Goal: Book appointment/travel/reservation

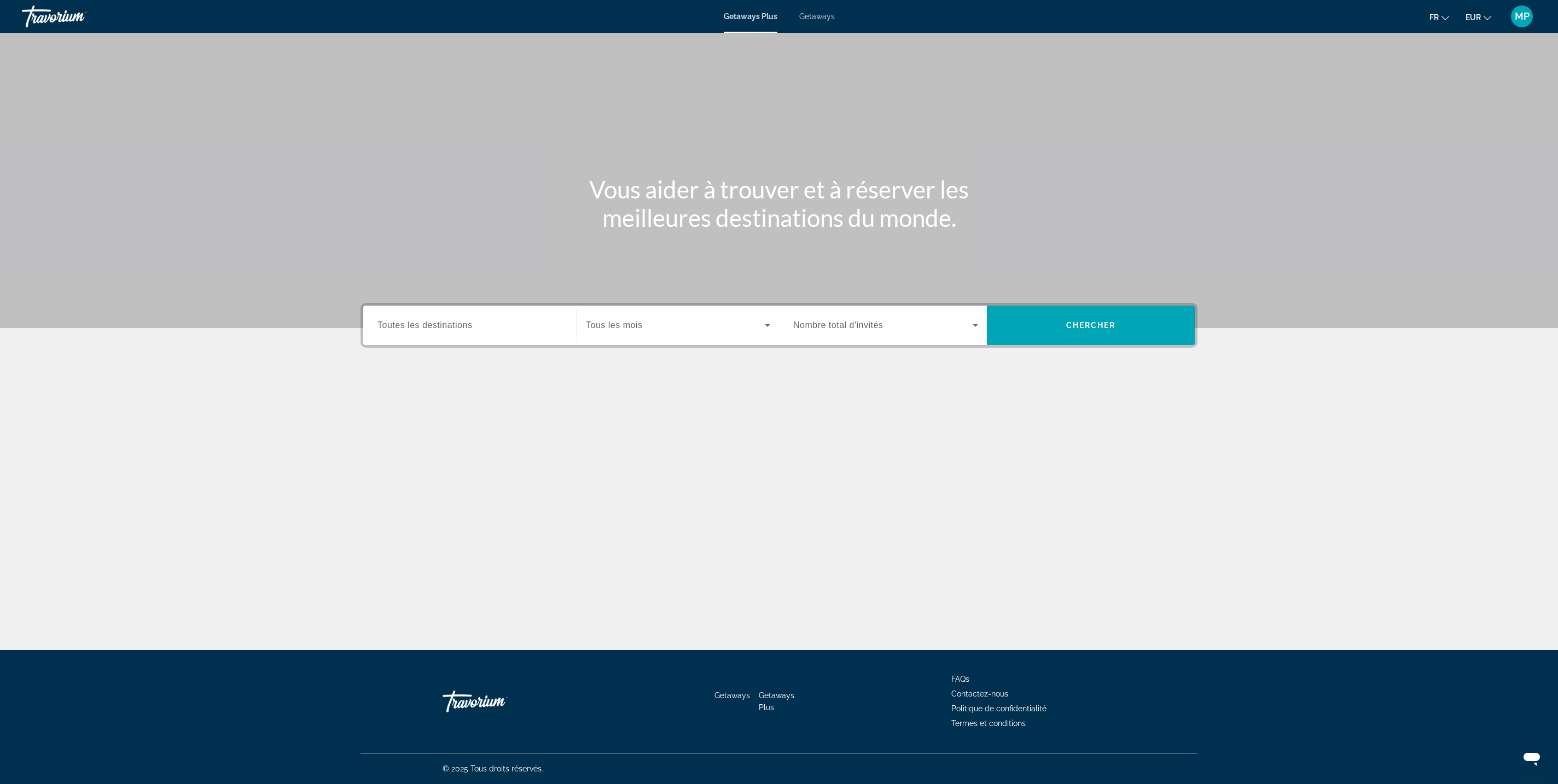
scroll to position [289, 0]
click at [586, 330] on span "Tous les mois" at bounding box center [614, 325] width 57 height 10
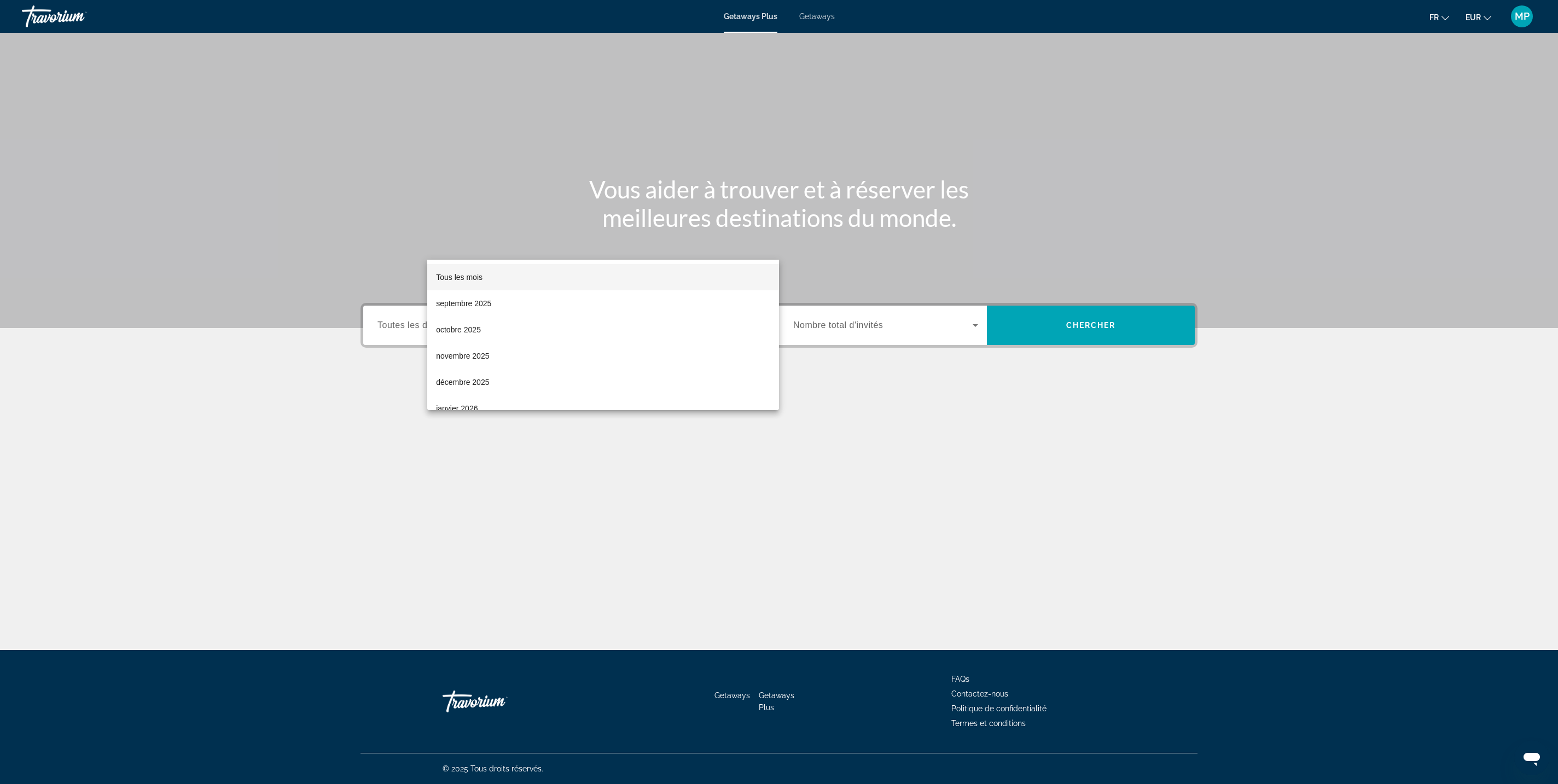
scroll to position [436, 0]
click at [489, 356] on span "novembre 2025" at bounding box center [463, 356] width 53 height 13
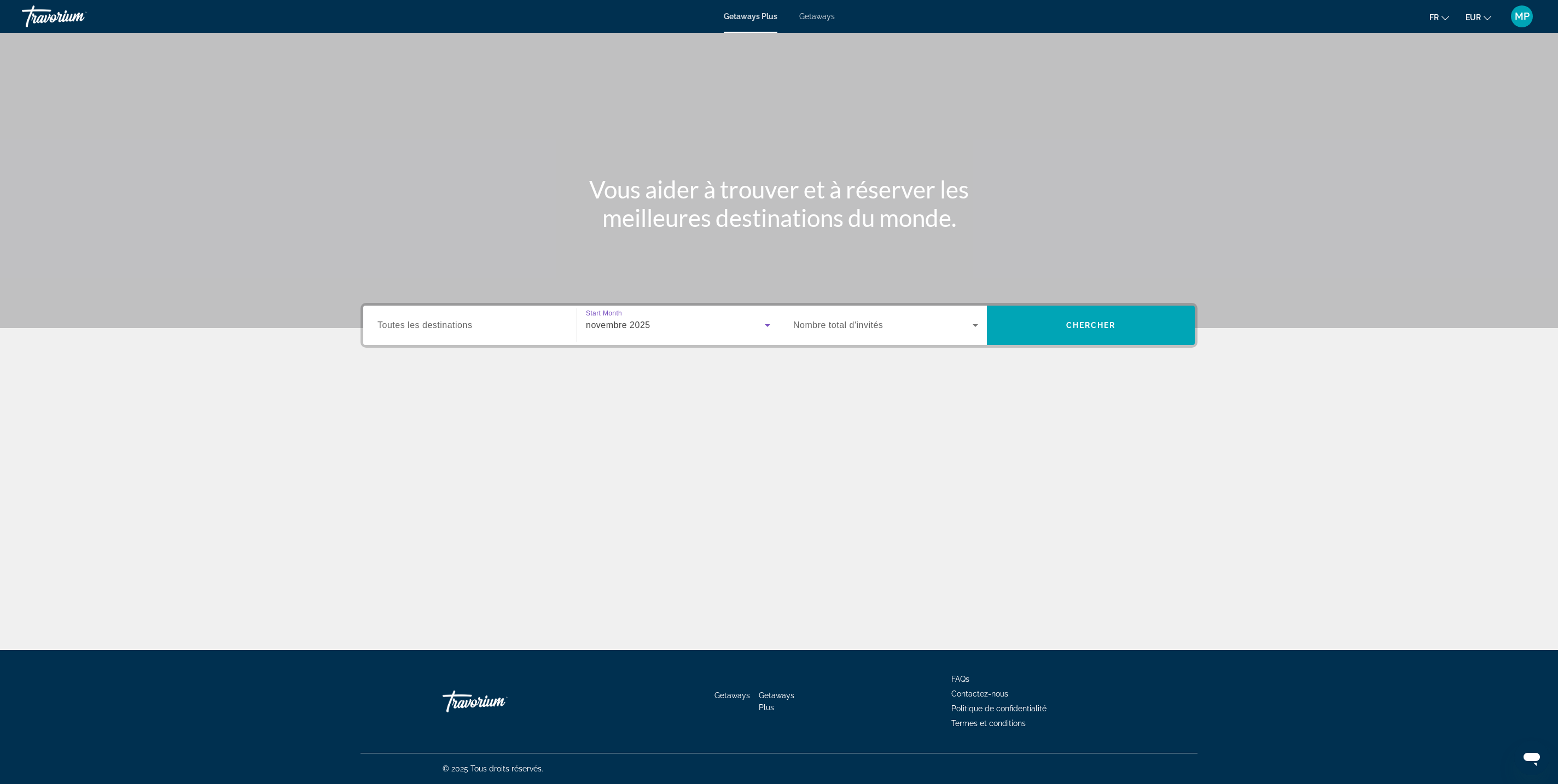
click at [982, 319] on icon "Search widget" at bounding box center [975, 325] width 13 height 13
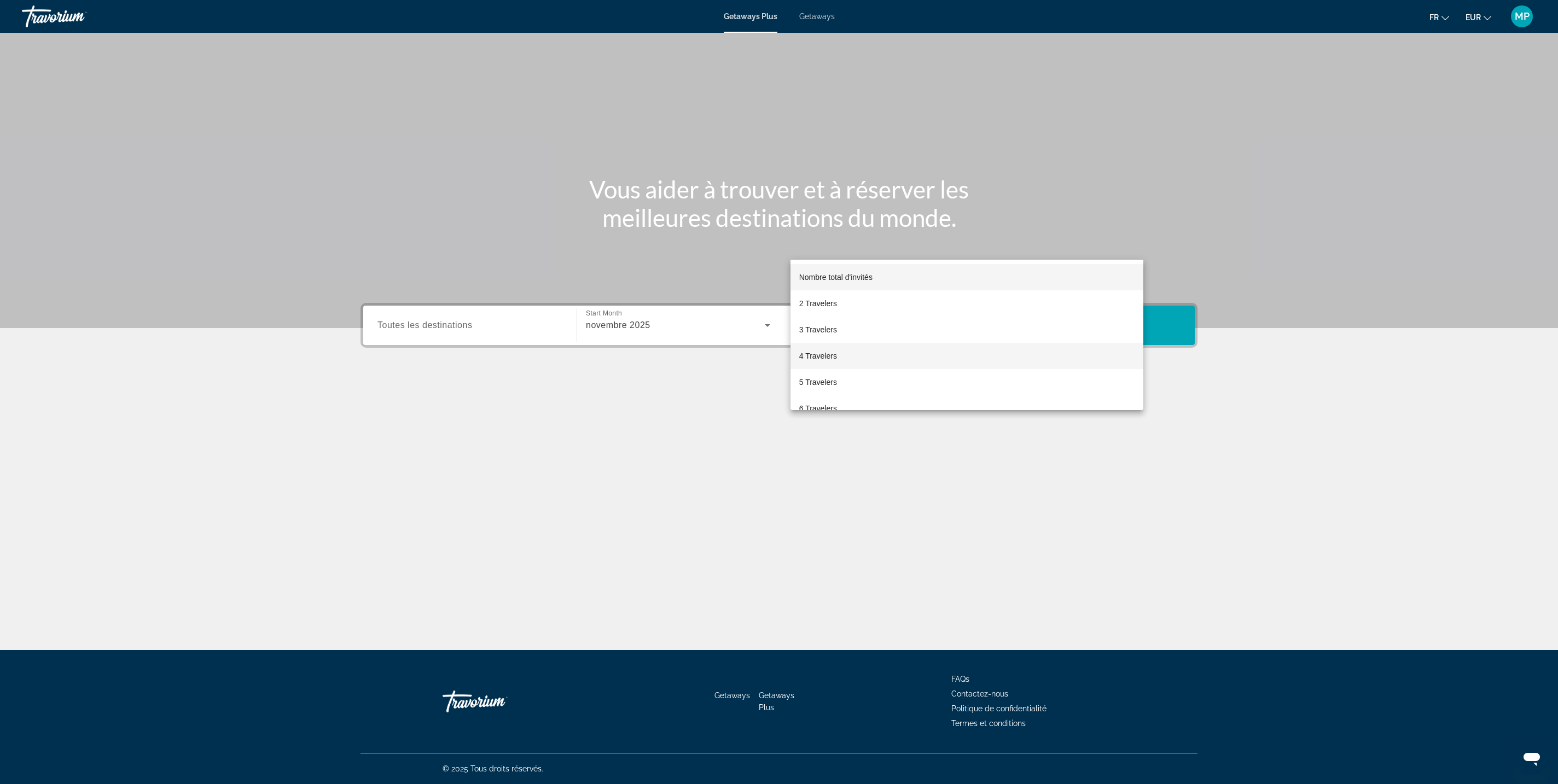
click at [902, 361] on mat-option "4 Travelers" at bounding box center [967, 356] width 353 height 27
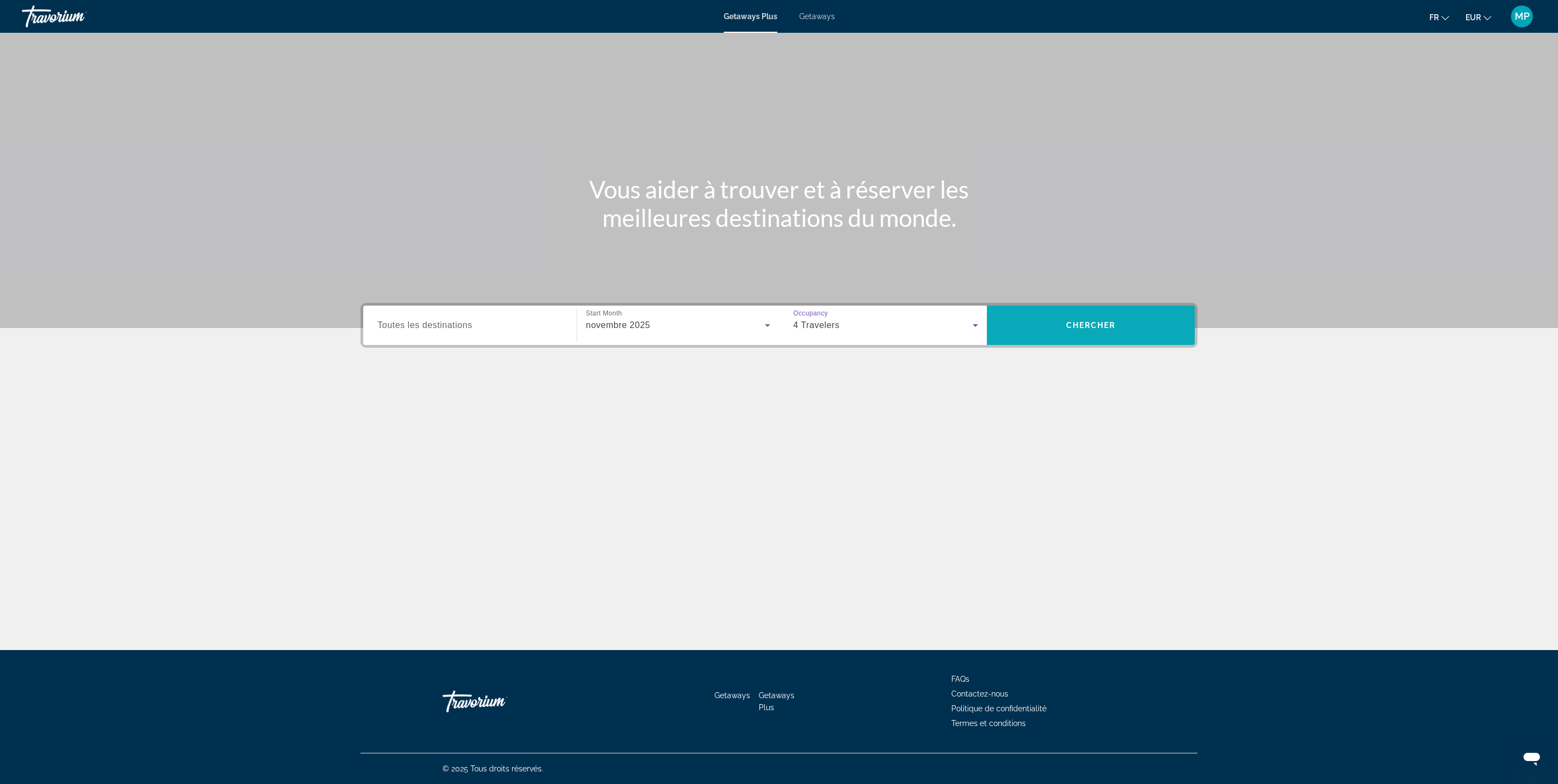
click at [1116, 321] on span "Chercher" at bounding box center [1090, 325] width 50 height 9
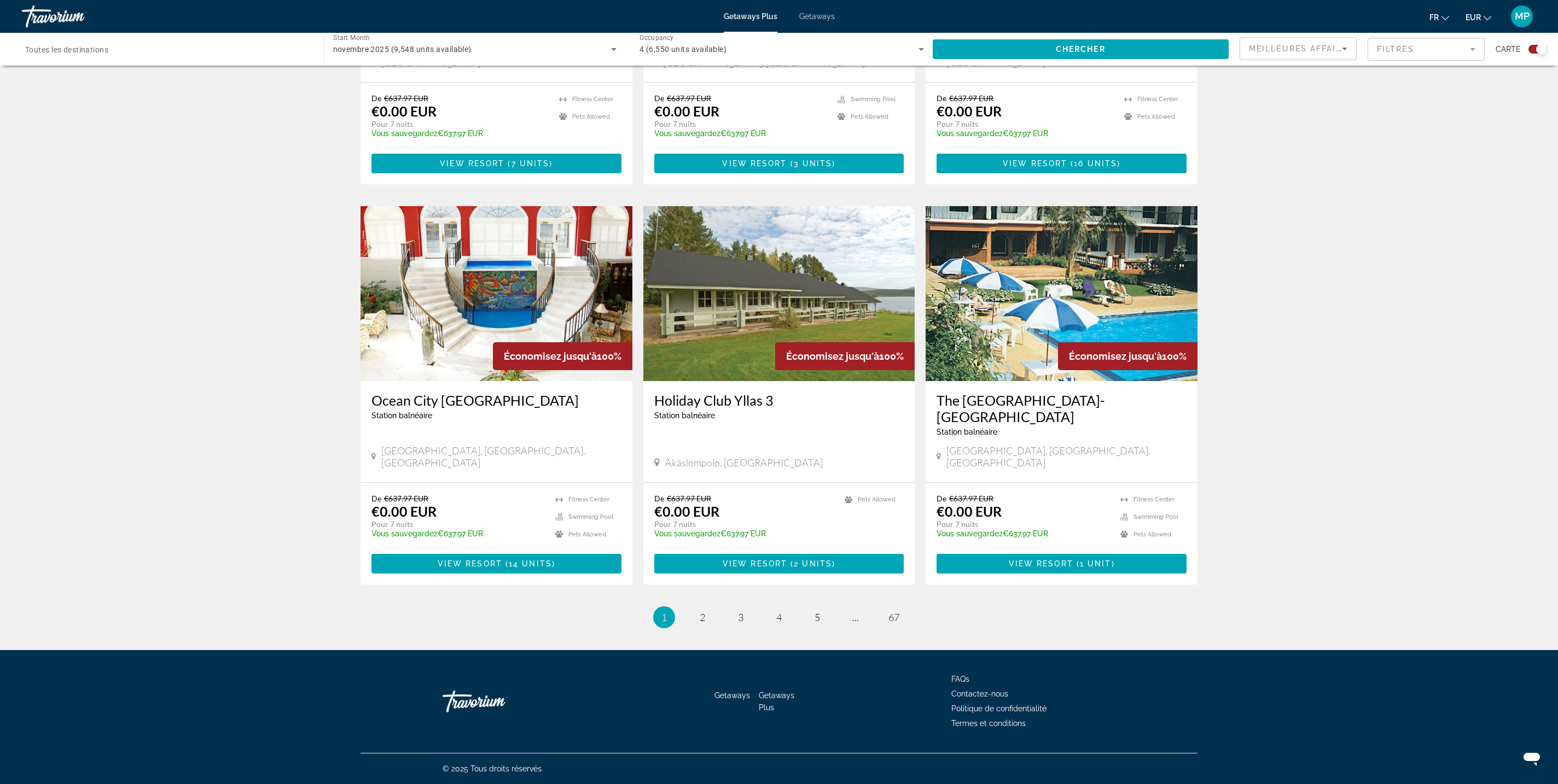
scroll to position [3248, 0]
click at [700, 611] on span "2" at bounding box center [703, 617] width 5 height 12
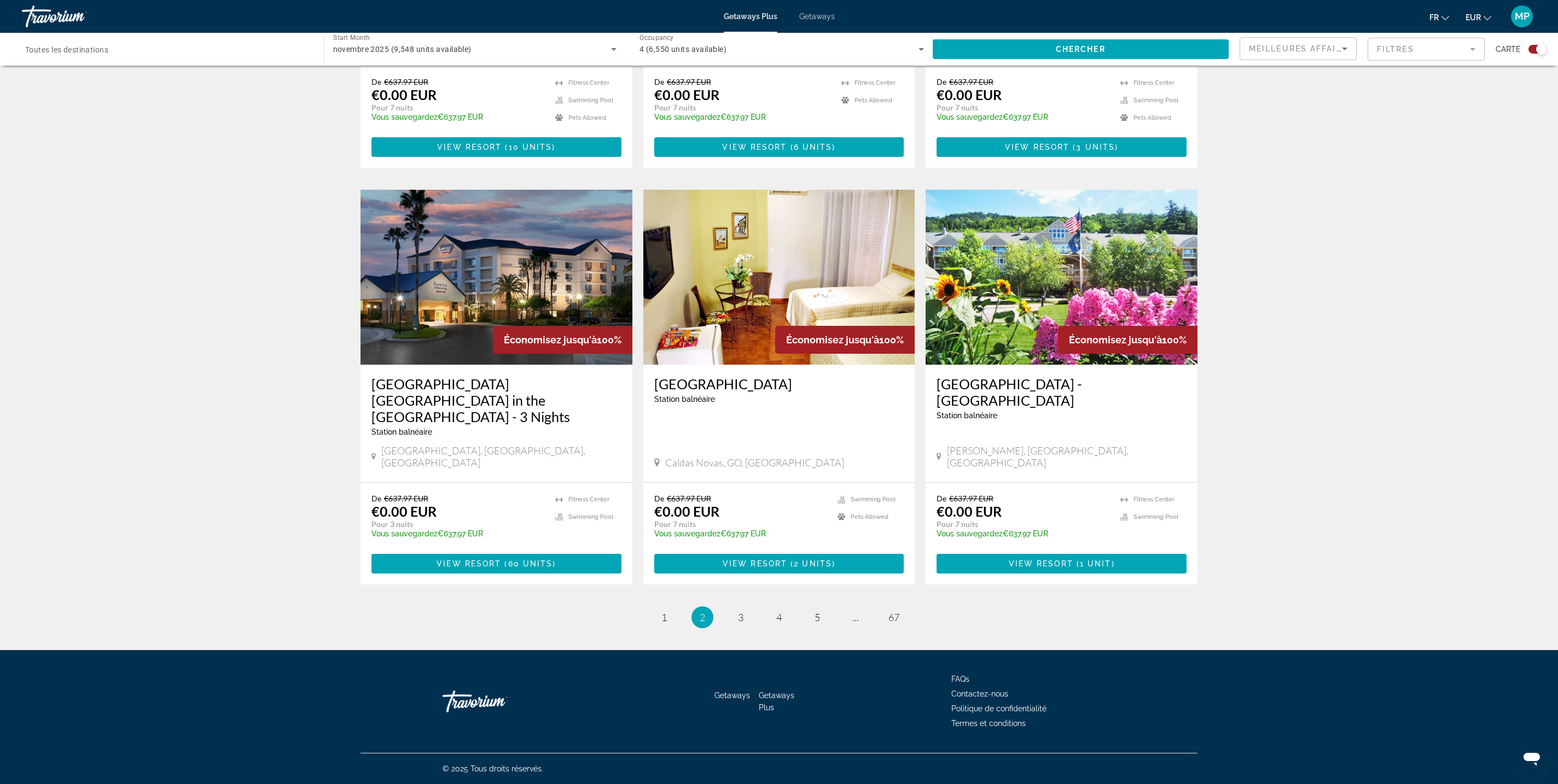
scroll to position [3147, 0]
click at [738, 611] on span "3" at bounding box center [741, 617] width 5 height 12
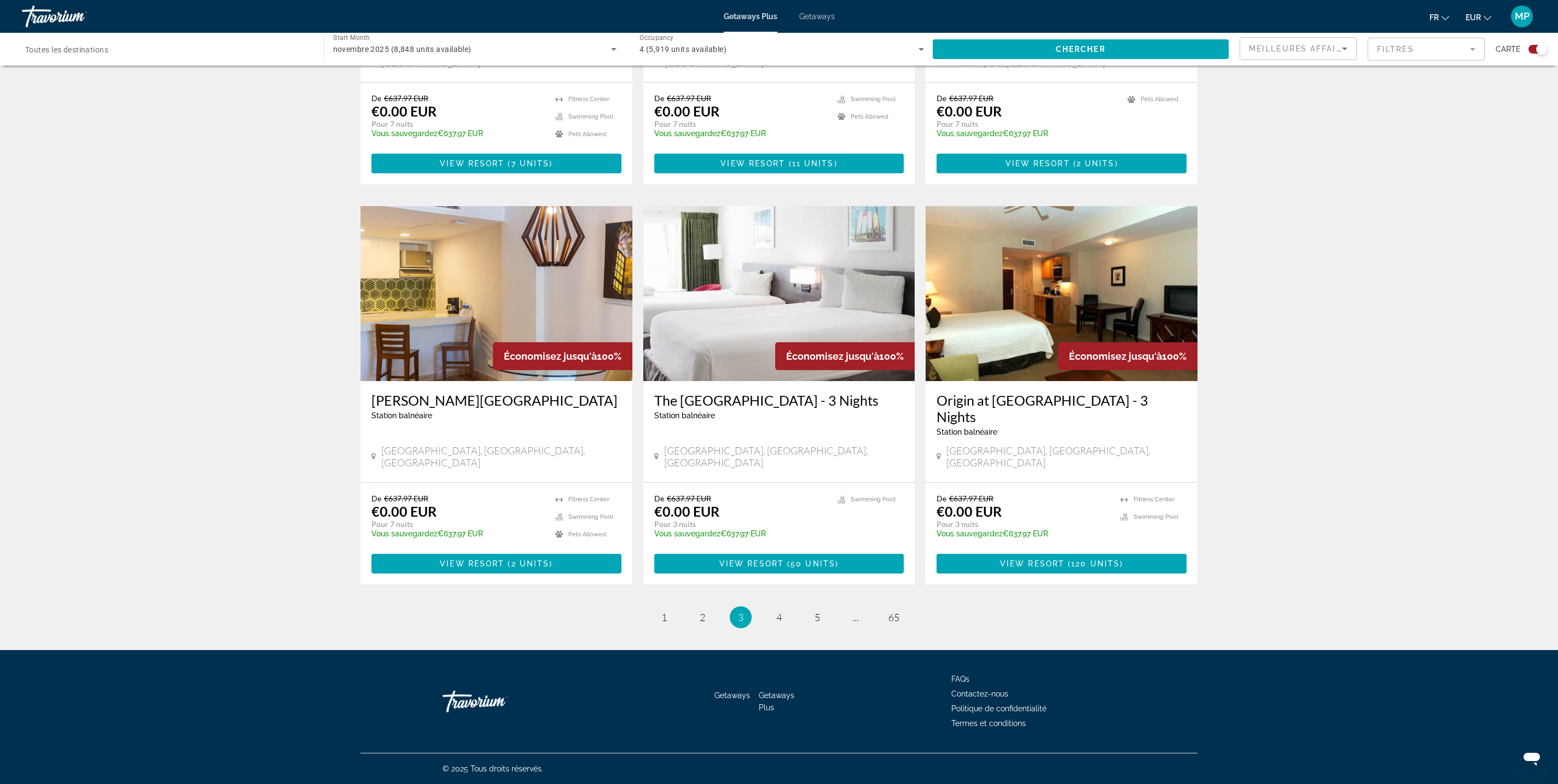
scroll to position [3162, 0]
click at [777, 611] on span "4" at bounding box center [779, 617] width 5 height 12
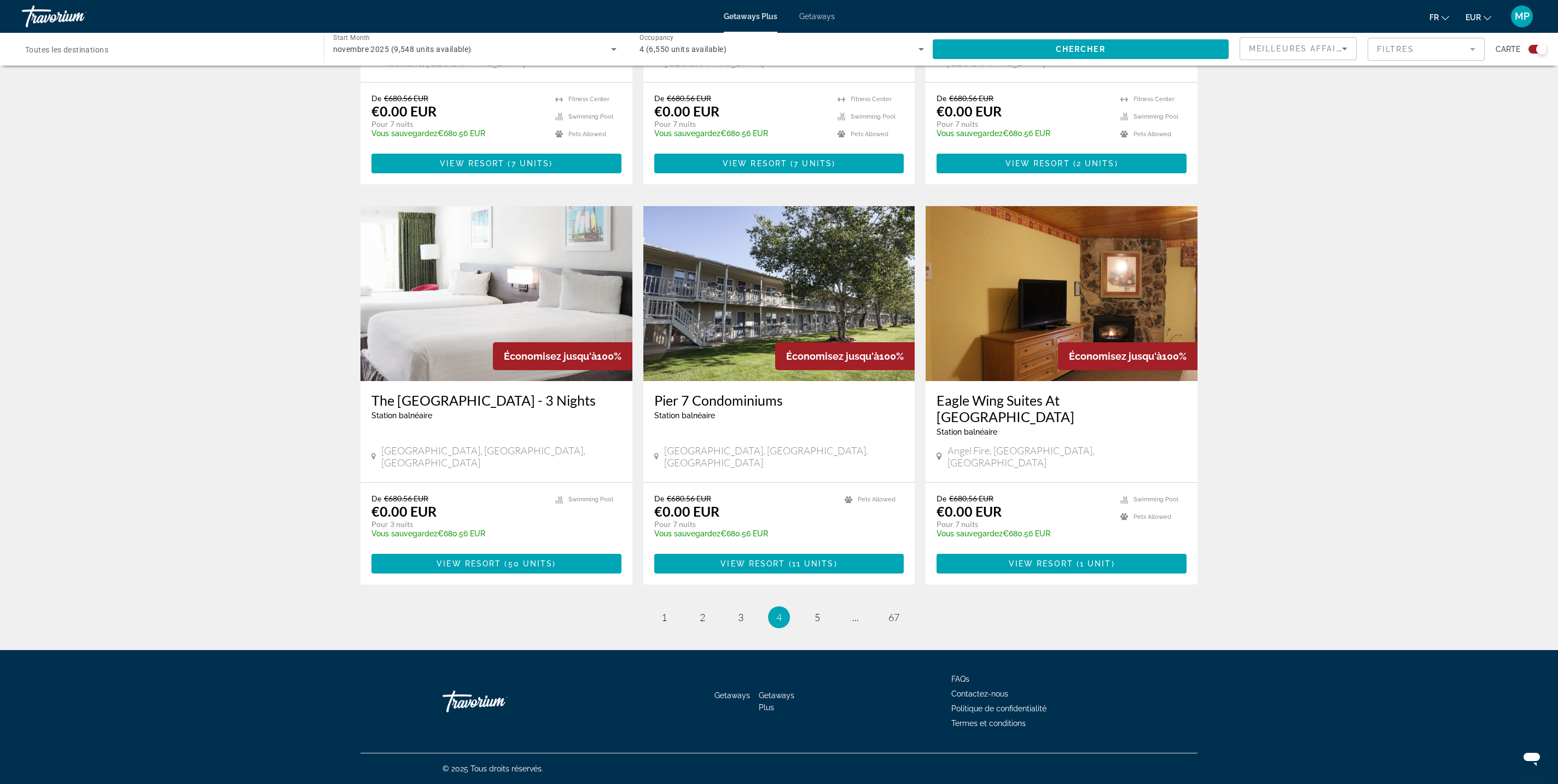
scroll to position [3248, 0]
click at [820, 611] on span "5" at bounding box center [817, 617] width 5 height 12
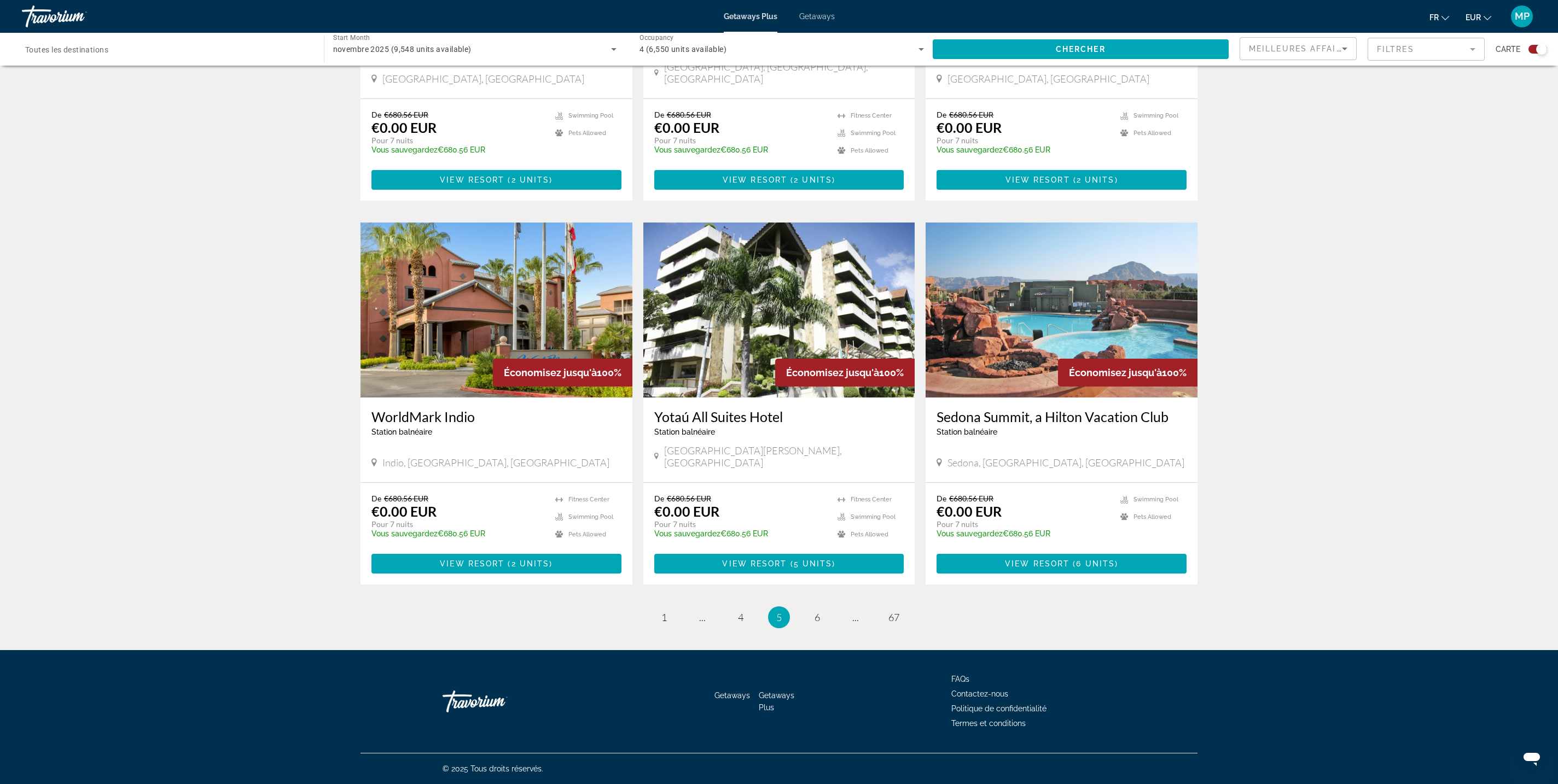
scroll to position [3115, 0]
click at [820, 611] on span "6" at bounding box center [817, 617] width 5 height 12
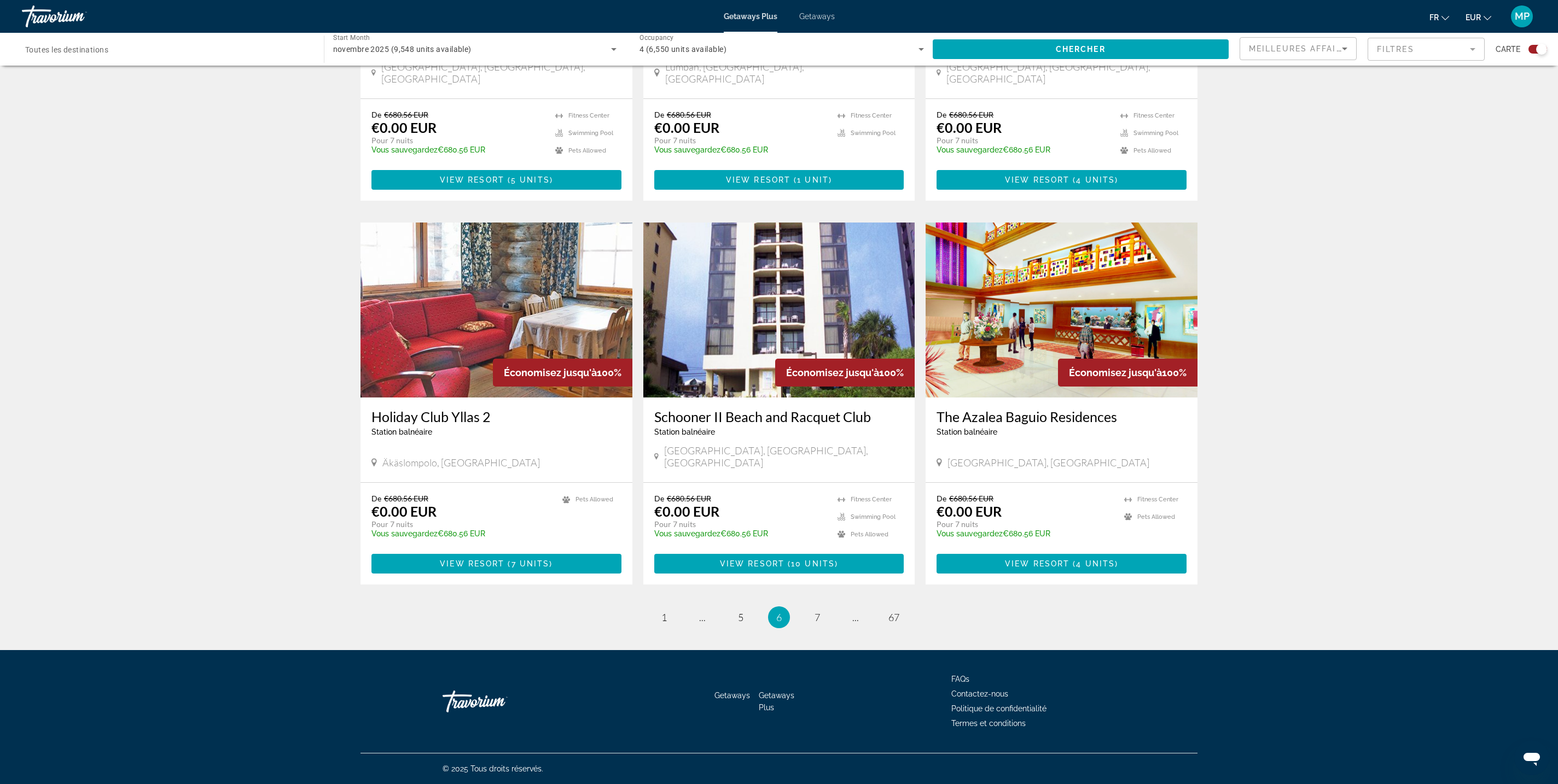
scroll to position [3180, 0]
click at [820, 611] on span "7" at bounding box center [817, 617] width 5 height 12
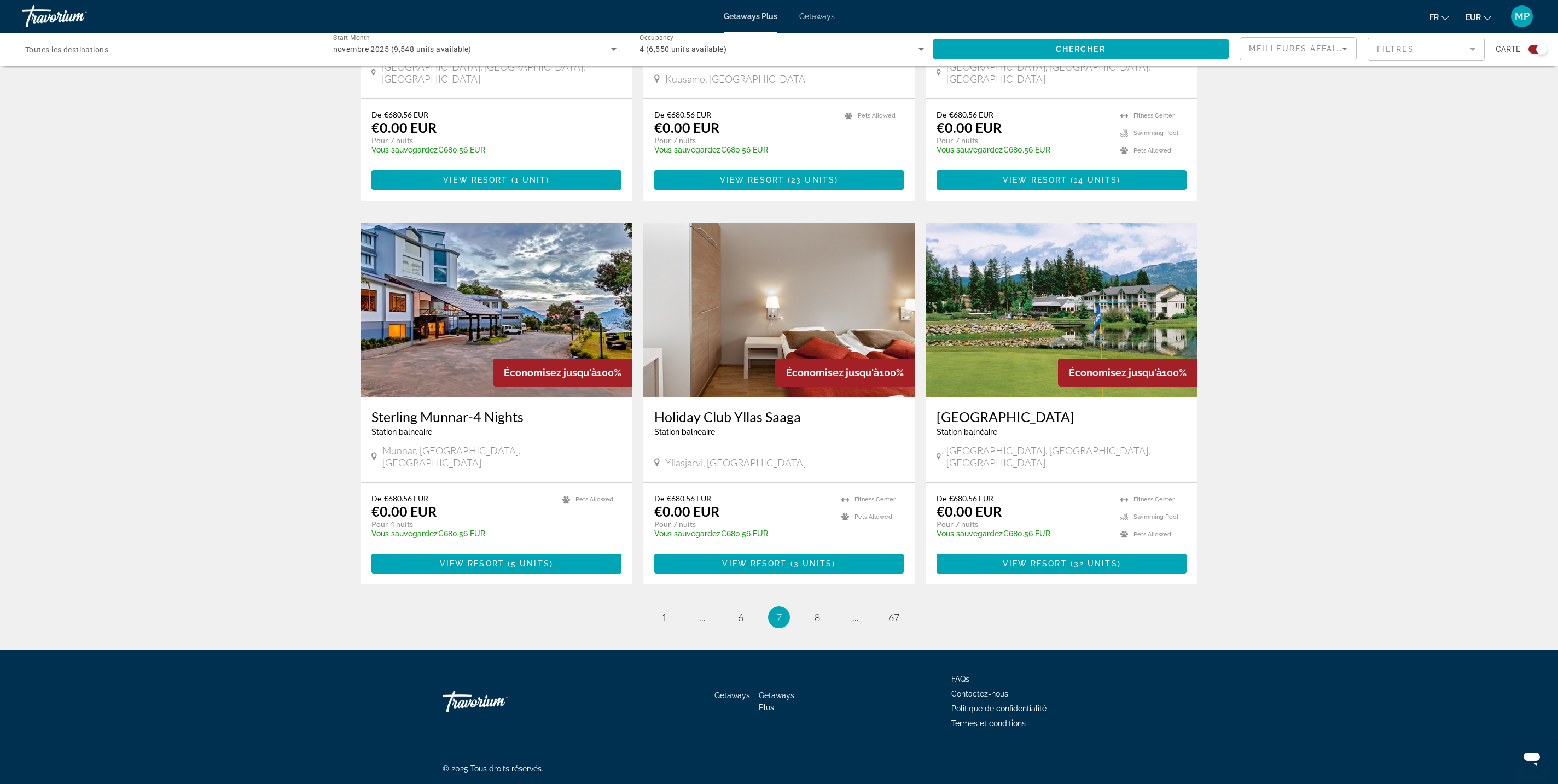
scroll to position [3248, 0]
click at [820, 611] on span "8" at bounding box center [817, 617] width 5 height 12
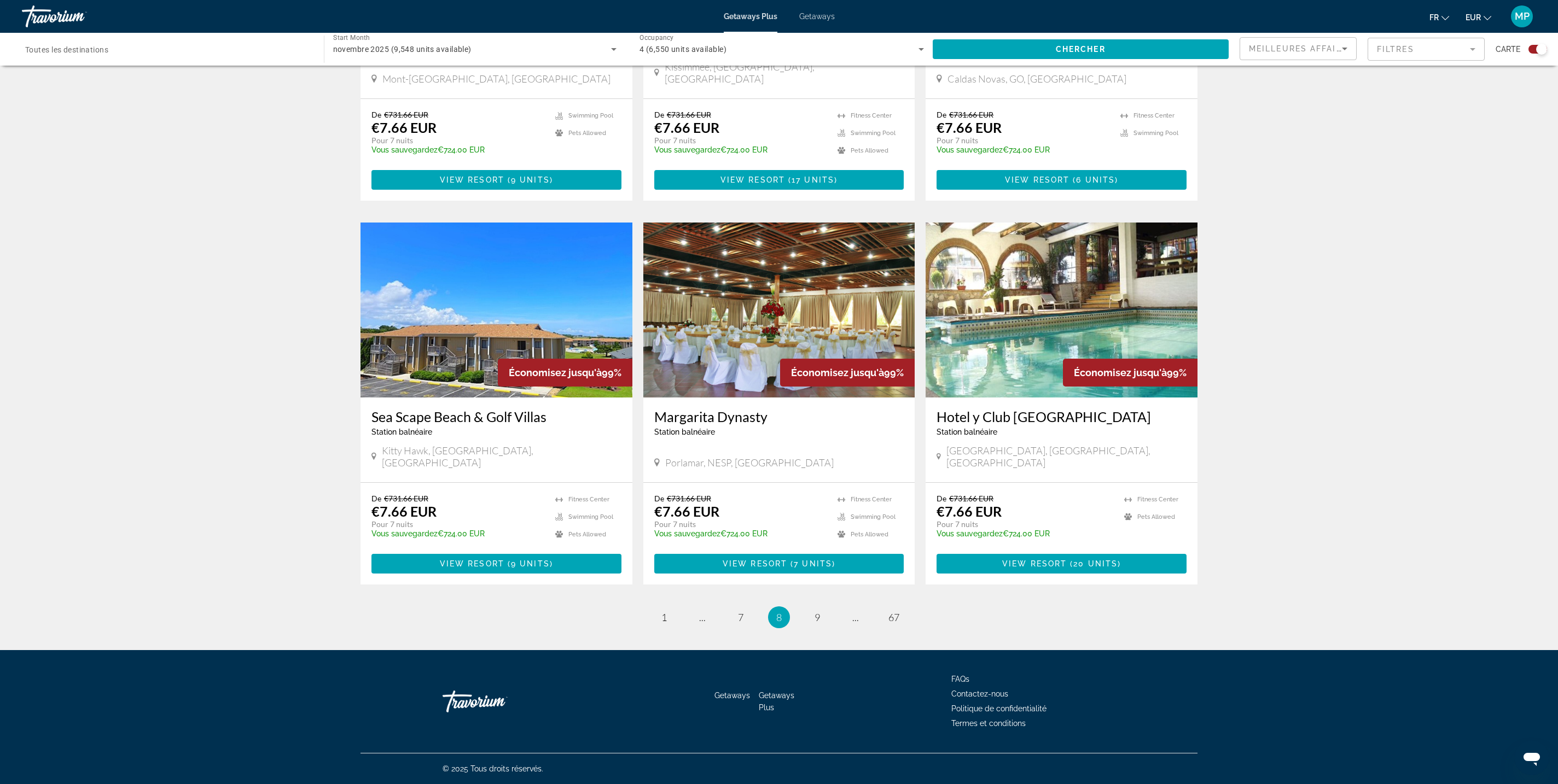
scroll to position [3180, 0]
click at [820, 611] on span "9" at bounding box center [817, 617] width 5 height 12
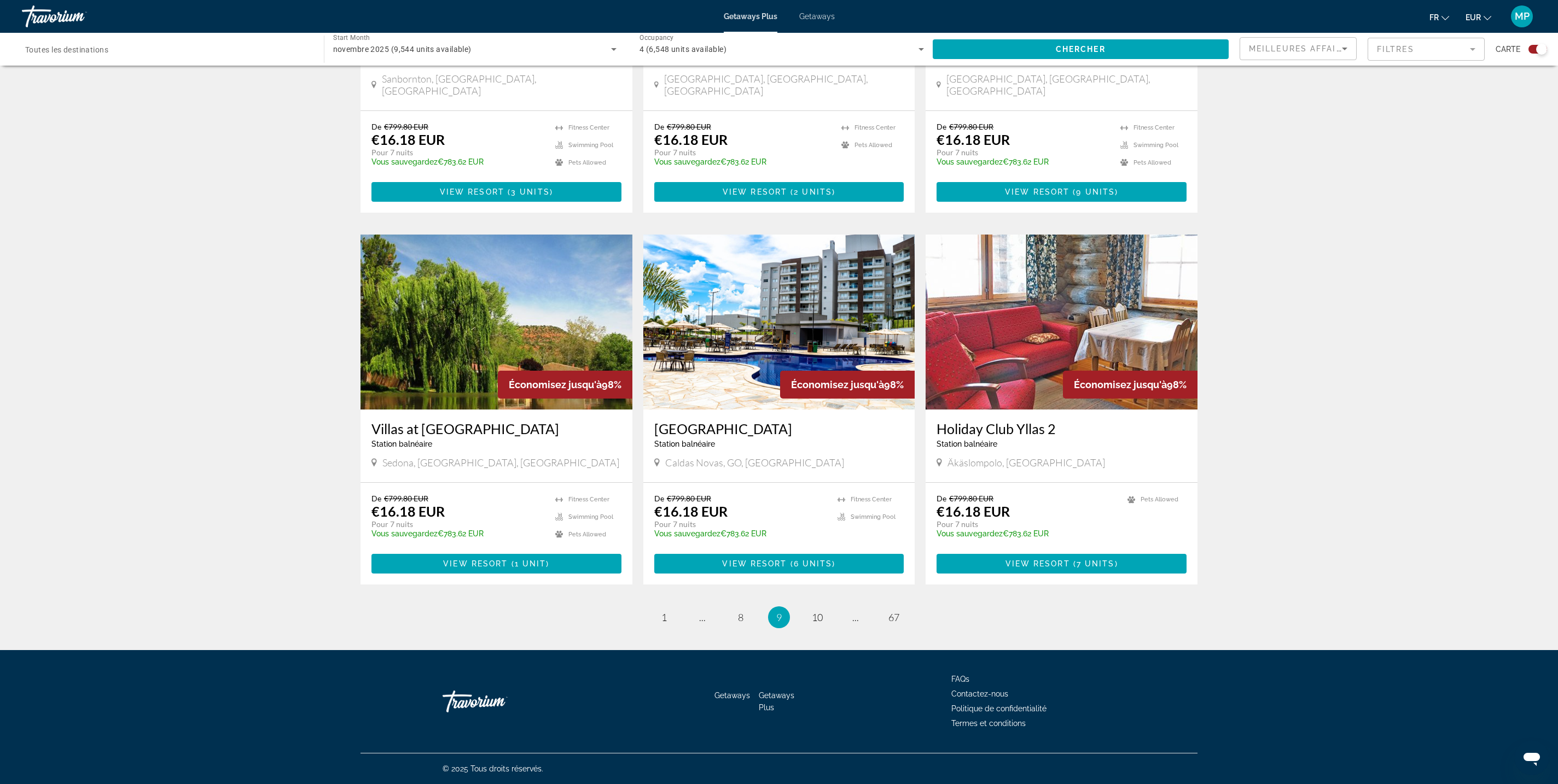
scroll to position [2857, 0]
click at [108, 54] on span "Toutes les destinations" at bounding box center [67, 50] width 83 height 9
click at [168, 57] on input "Destination Toutes les destinations" at bounding box center [167, 49] width 284 height 13
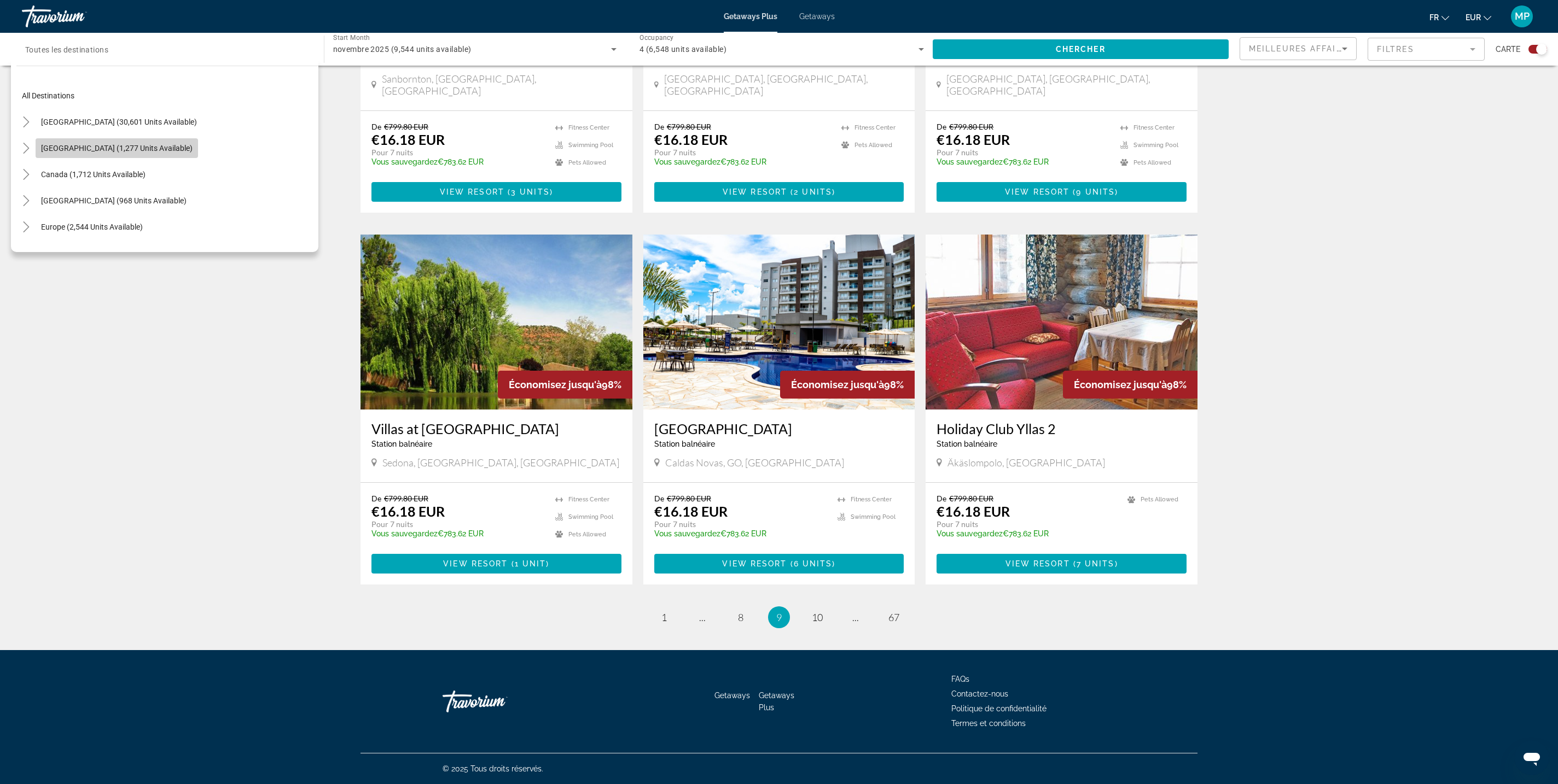
click at [140, 153] on span "[GEOGRAPHIC_DATA] (1,277 units available)" at bounding box center [117, 148] width 151 height 9
type input "**********"
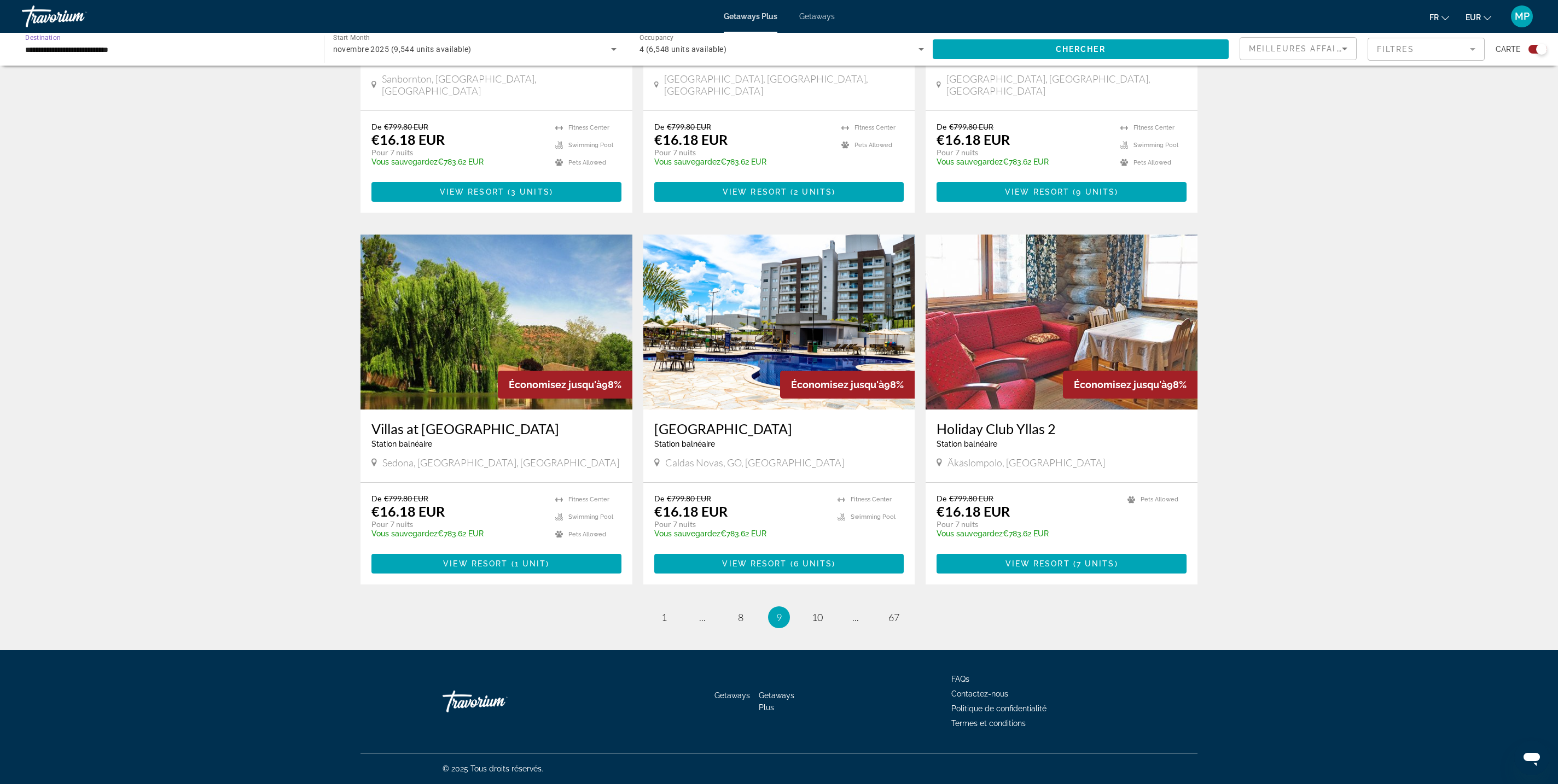
click at [703, 247] on img "Main content" at bounding box center [779, 322] width 272 height 175
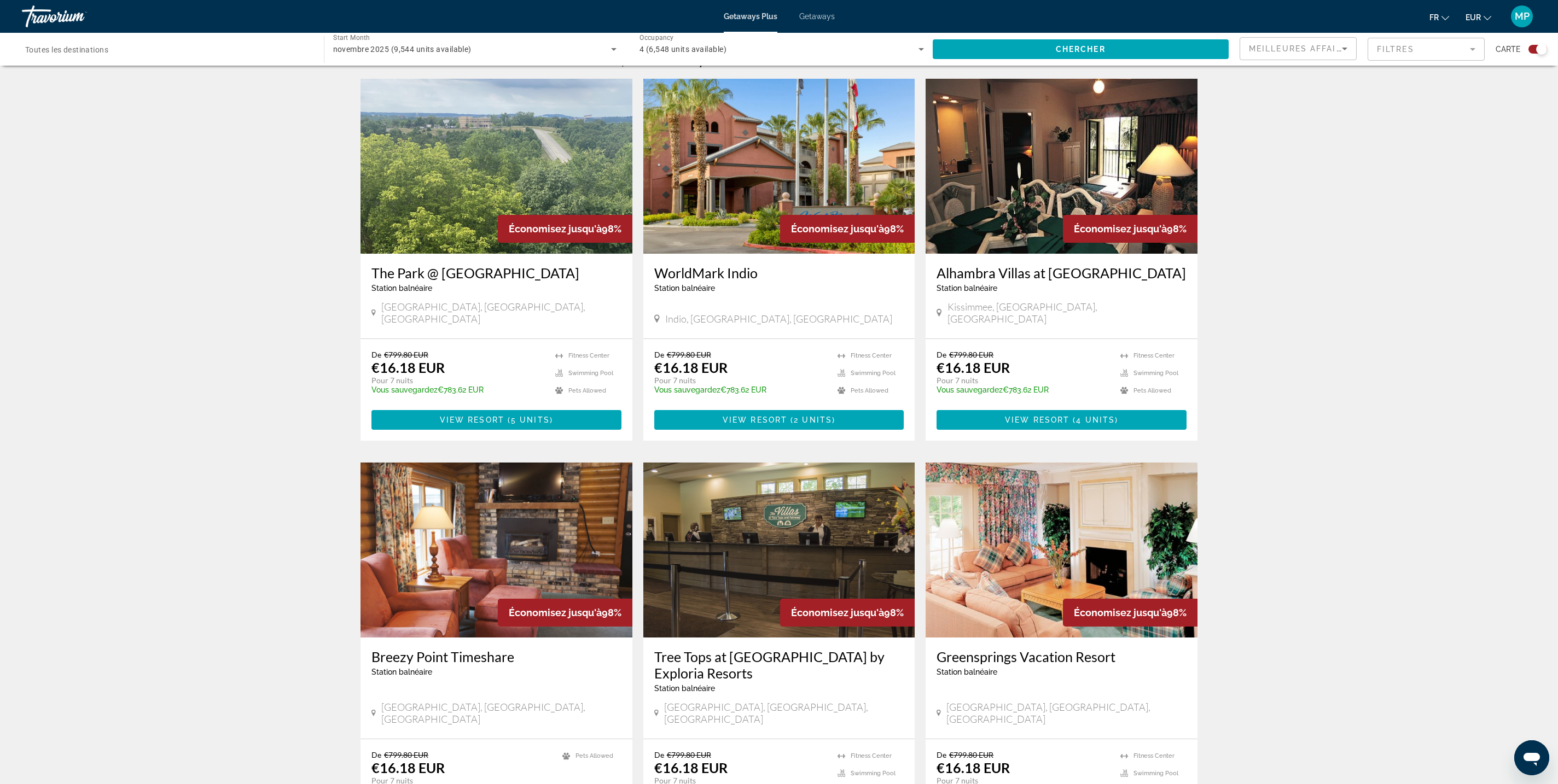
scroll to position [343, 0]
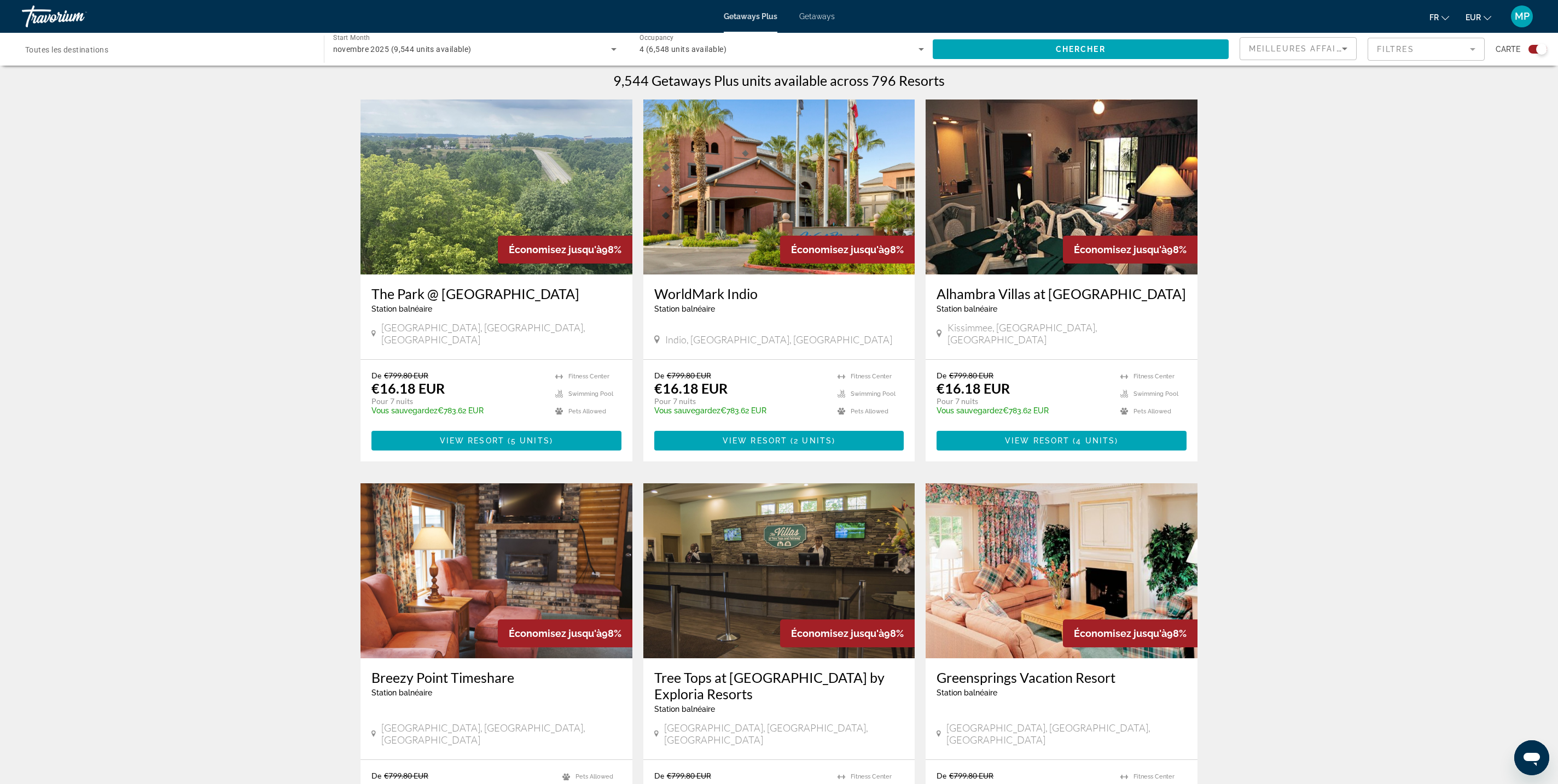
click at [196, 65] on div "Destination Toutes les destinations" at bounding box center [167, 50] width 284 height 31
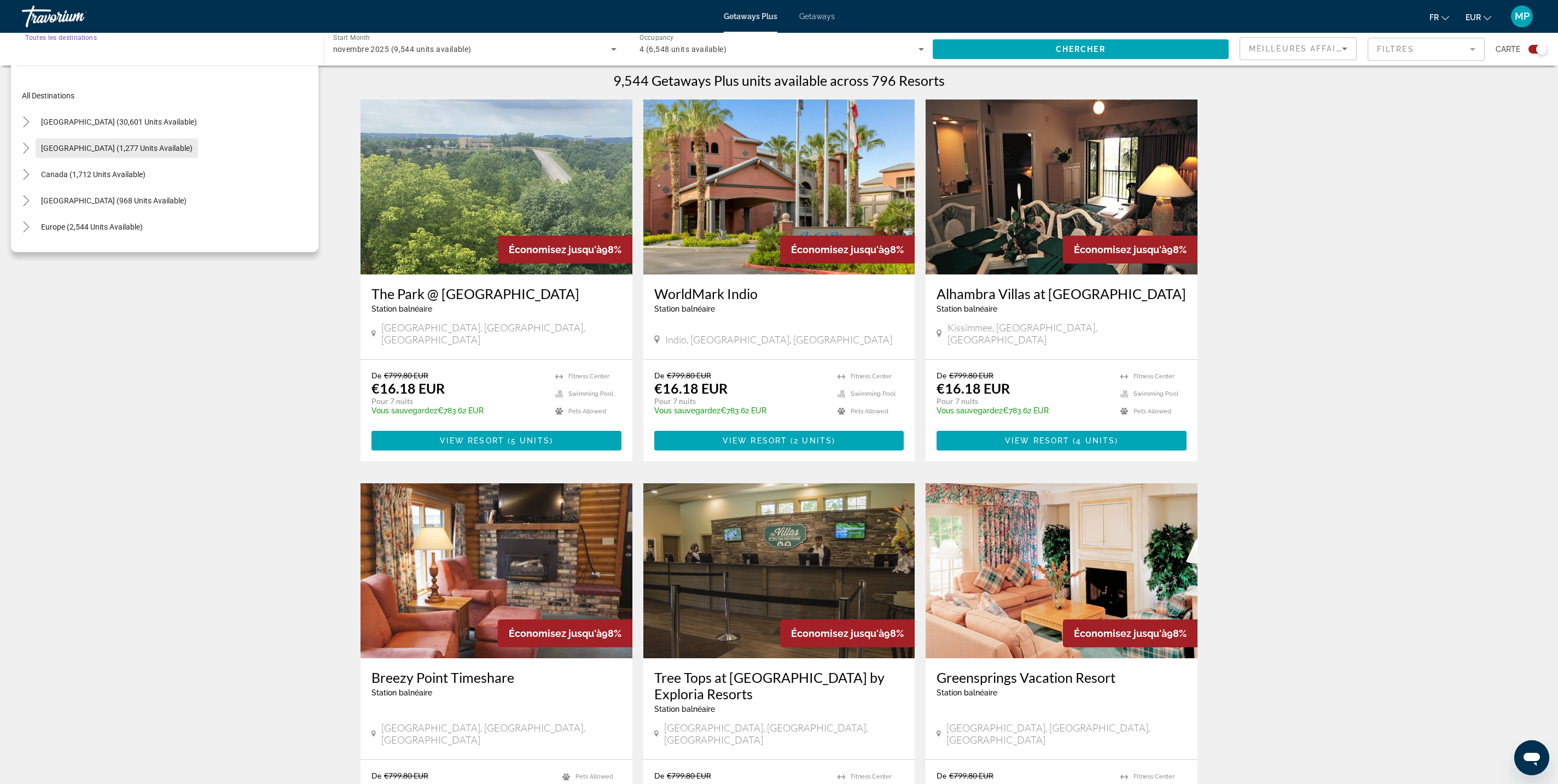
click at [154, 153] on span "[GEOGRAPHIC_DATA] (1,277 units available)" at bounding box center [117, 148] width 151 height 9
type input "**********"
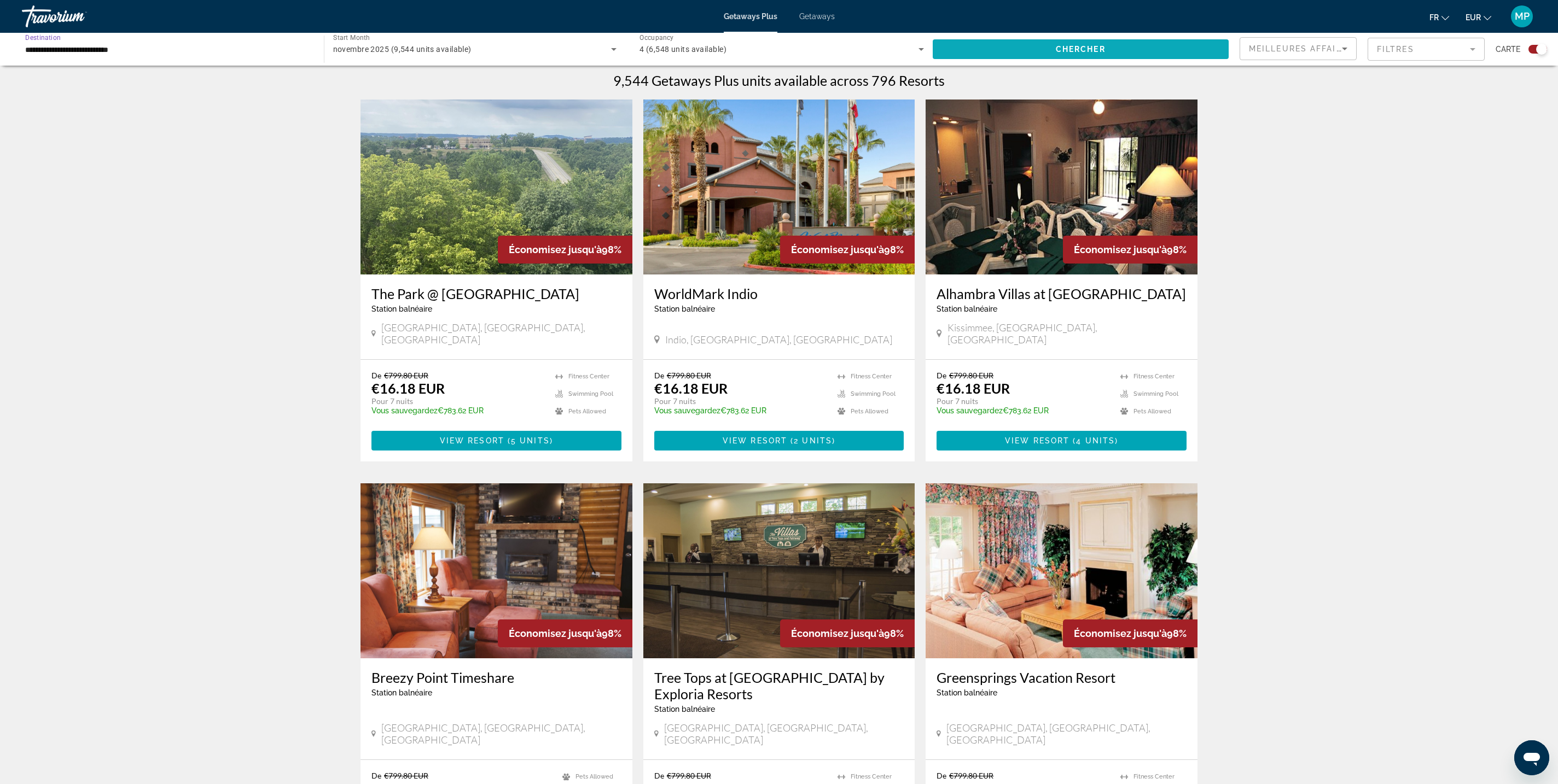
click at [932, 62] on span "Search widget" at bounding box center [1080, 49] width 296 height 27
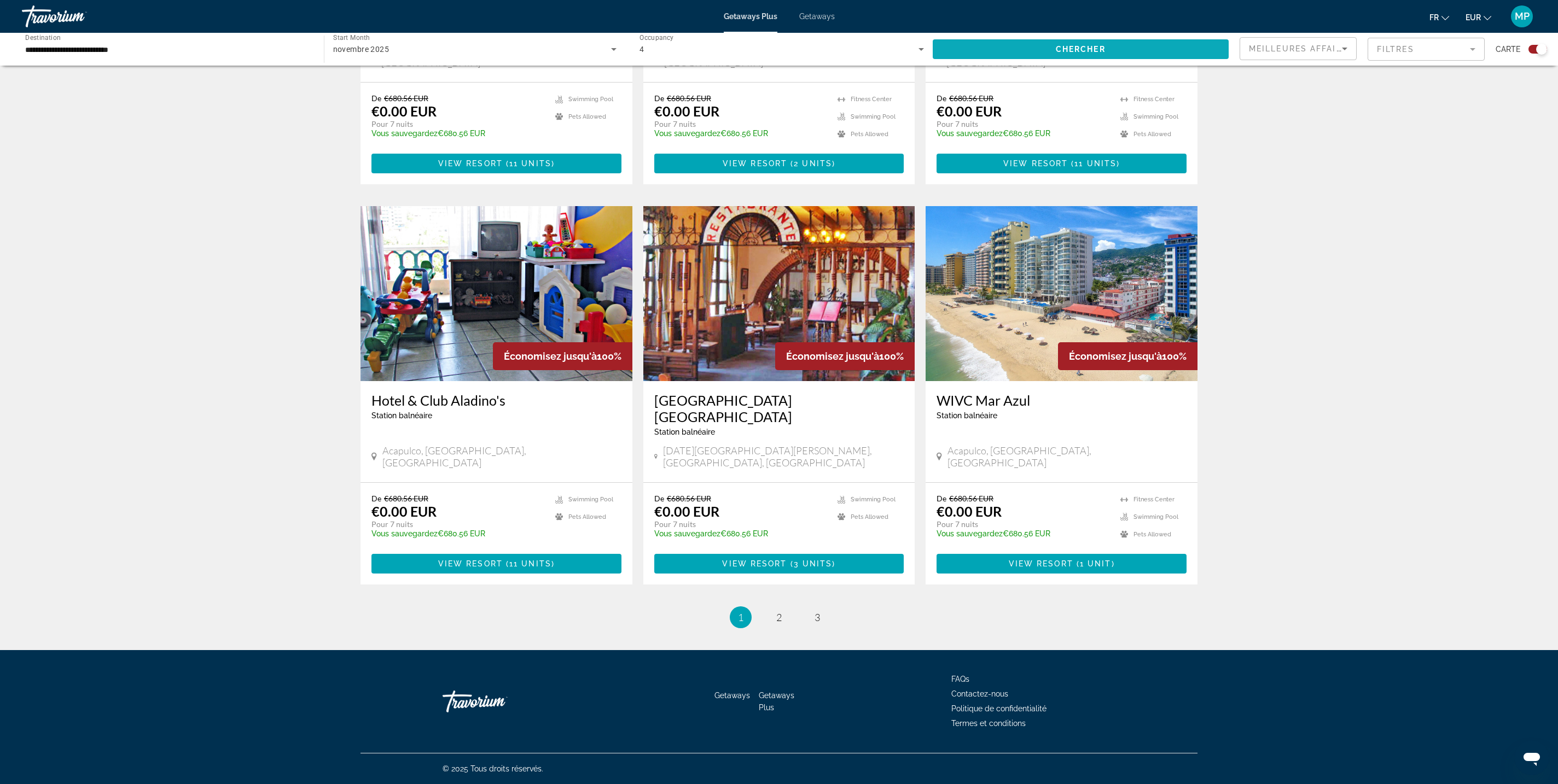
scroll to position [3214, 0]
click at [778, 611] on span "2" at bounding box center [779, 617] width 5 height 12
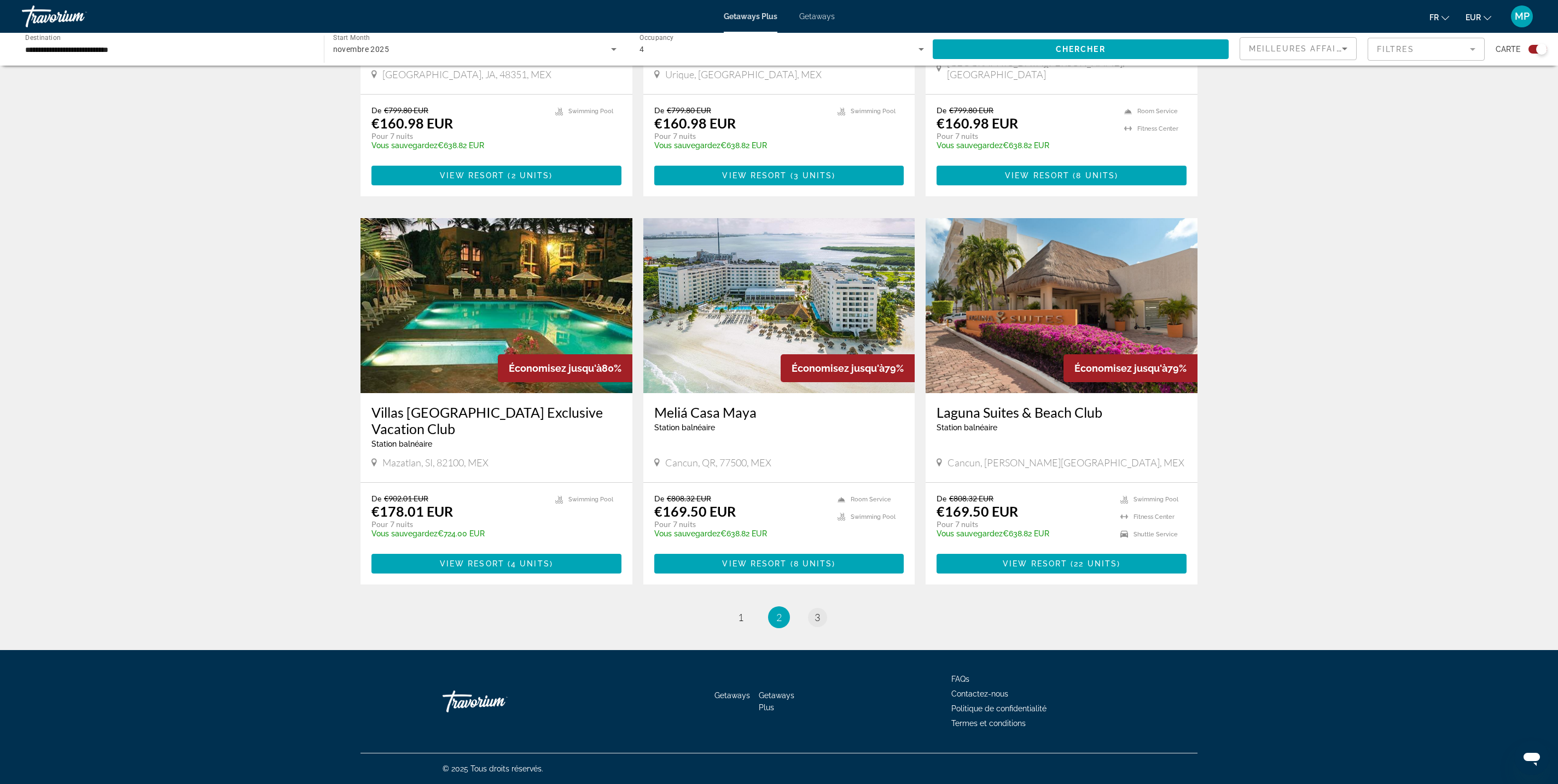
scroll to position [3214, 0]
click at [820, 611] on span "3" at bounding box center [817, 617] width 5 height 12
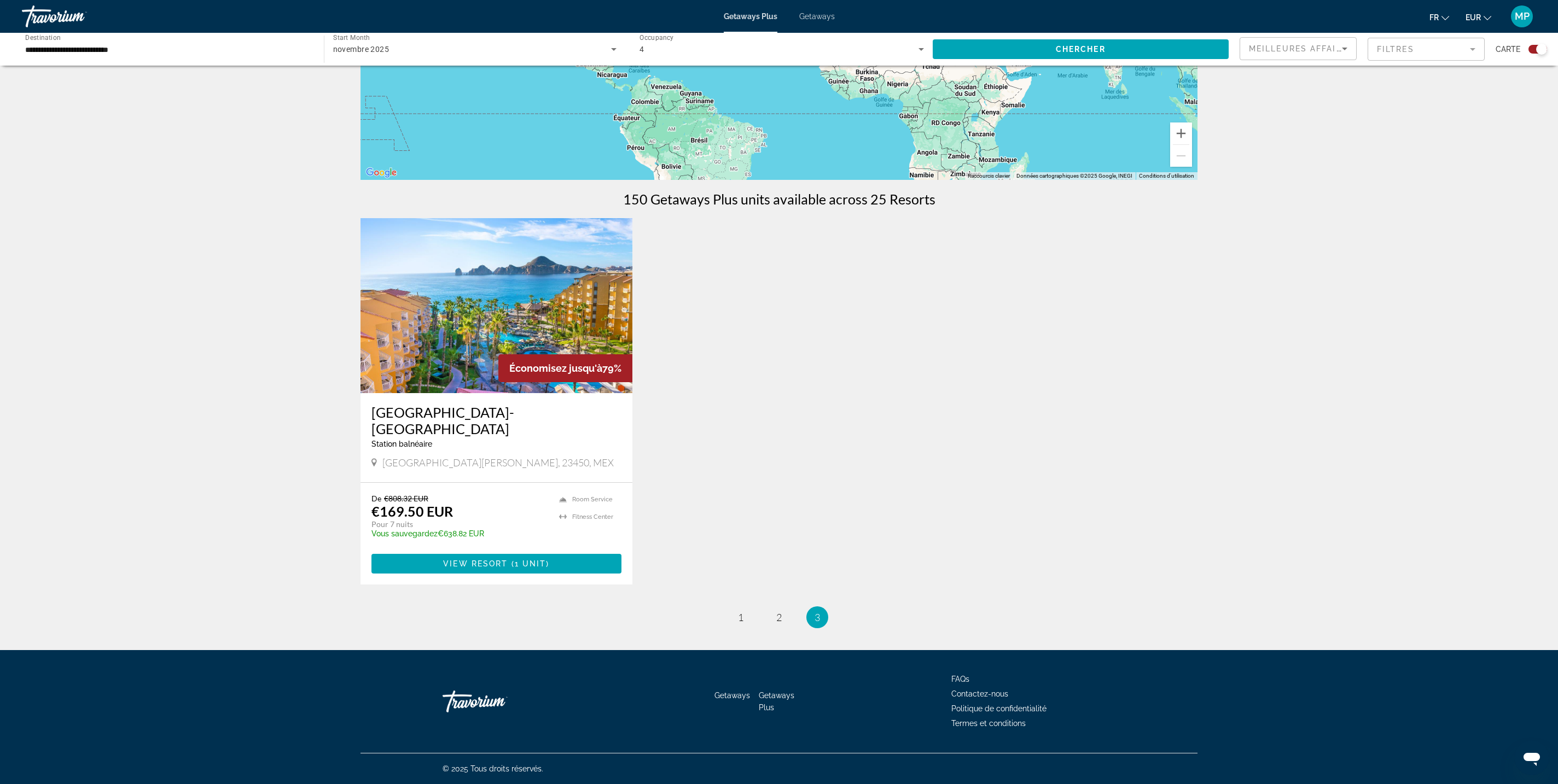
scroll to position [896, 0]
click at [776, 611] on span "2" at bounding box center [779, 617] width 5 height 12
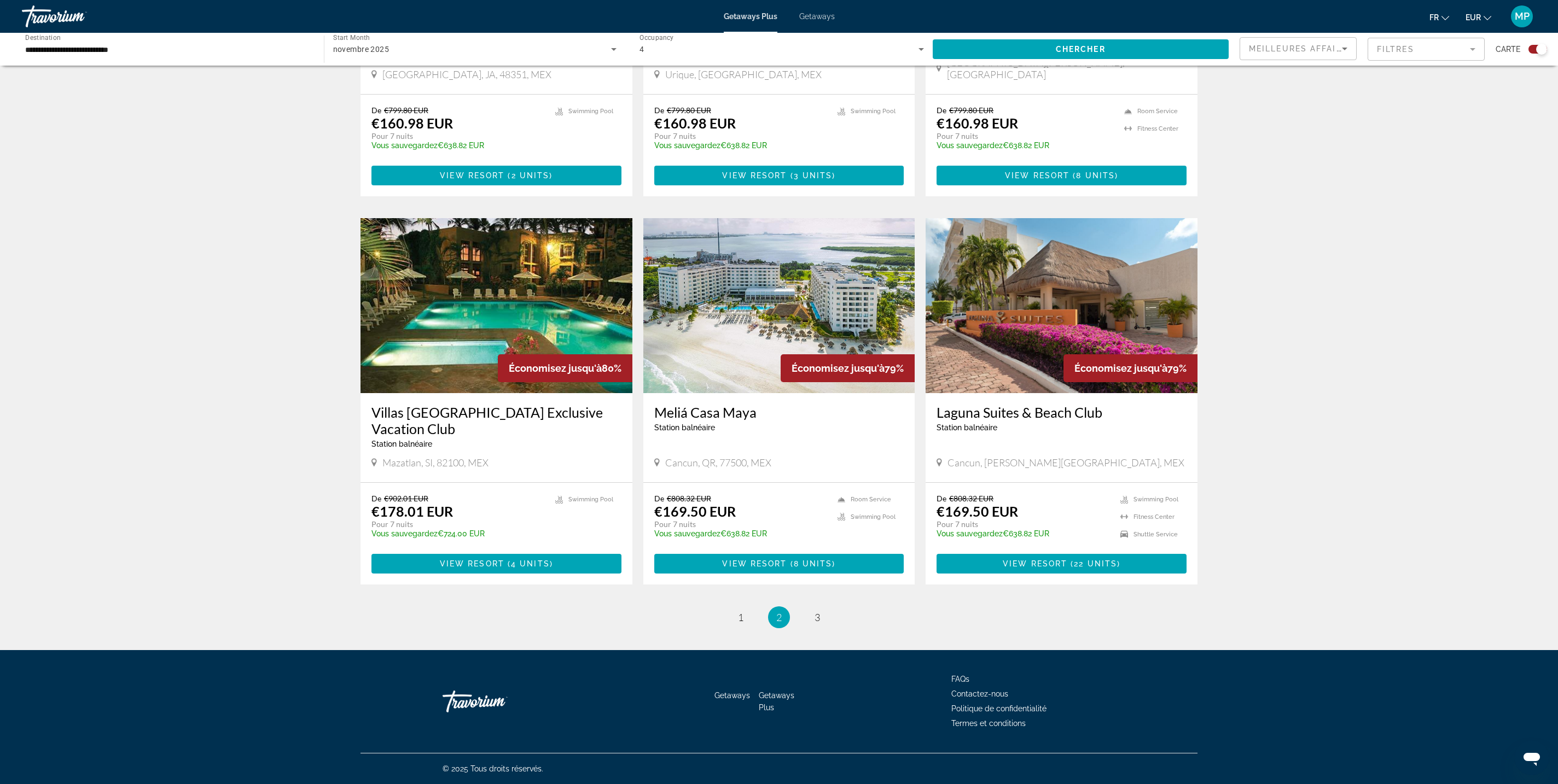
scroll to position [2786, 0]
click at [1197, 339] on img "Main content" at bounding box center [1061, 305] width 272 height 175
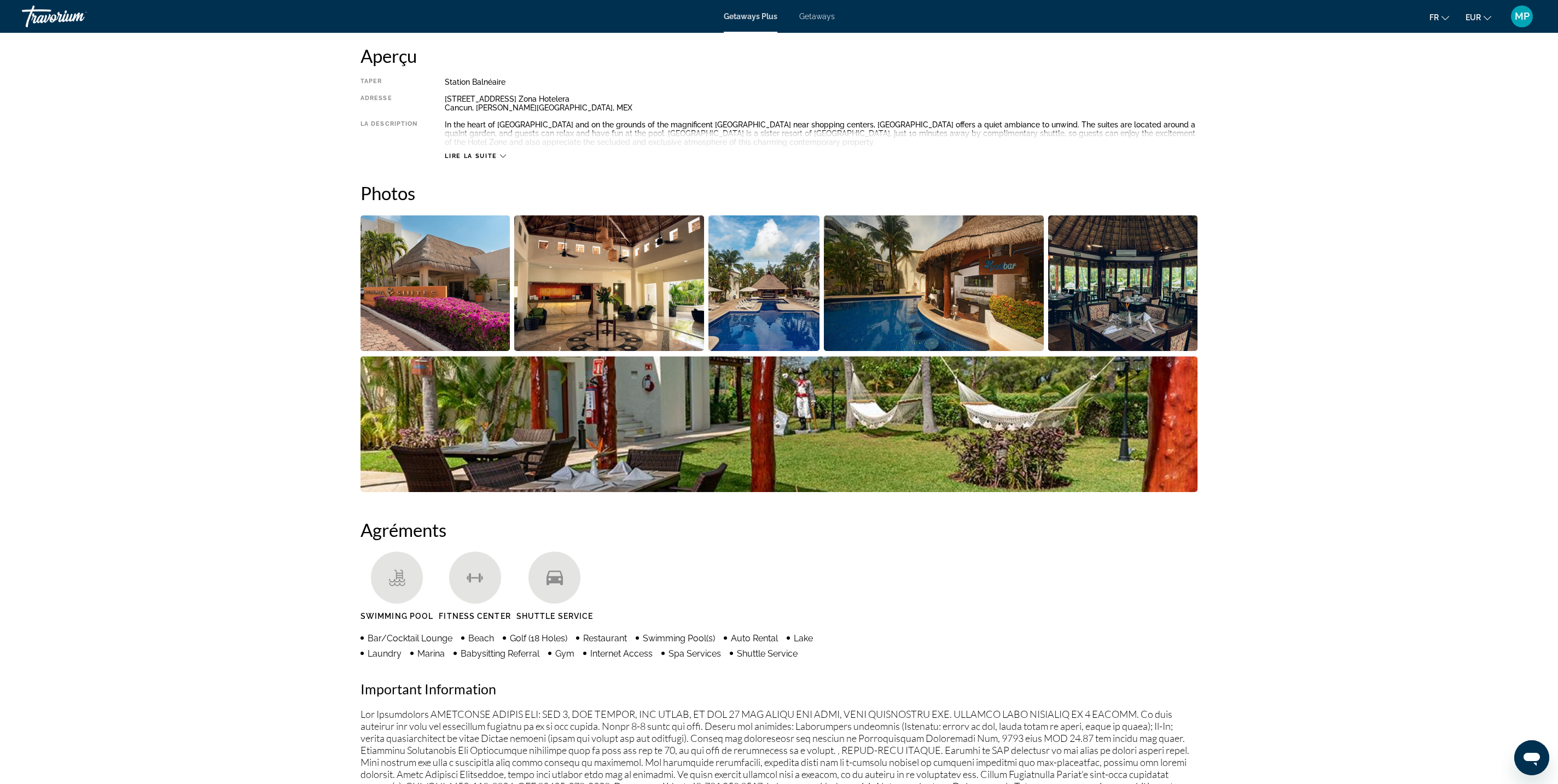
scroll to position [369, 0]
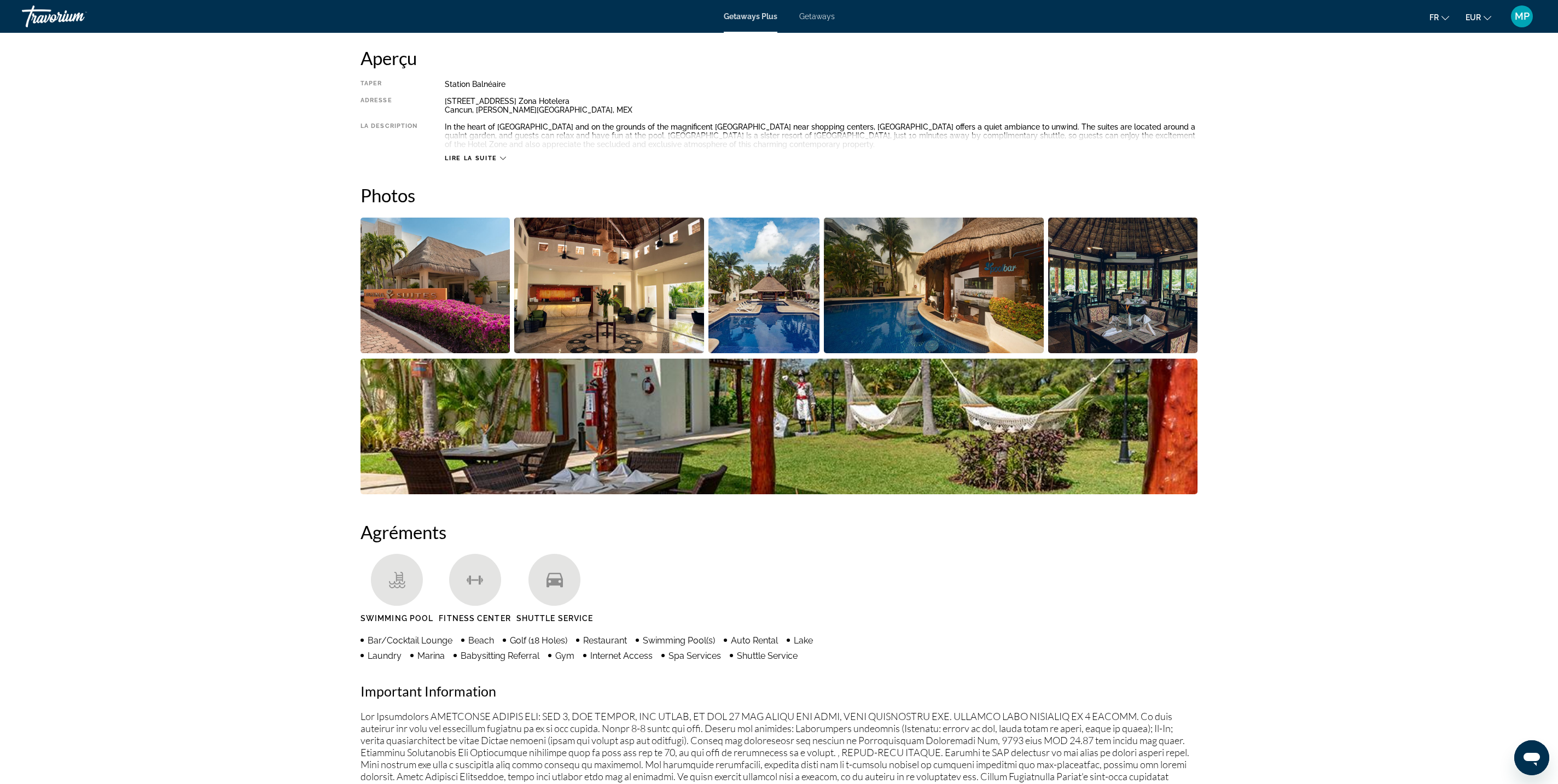
drag, startPoint x: 44, startPoint y: 259, endPoint x: 618, endPoint y: 289, distance: 574.8
drag, startPoint x: 55, startPoint y: 268, endPoint x: 790, endPoint y: 293, distance: 735.4
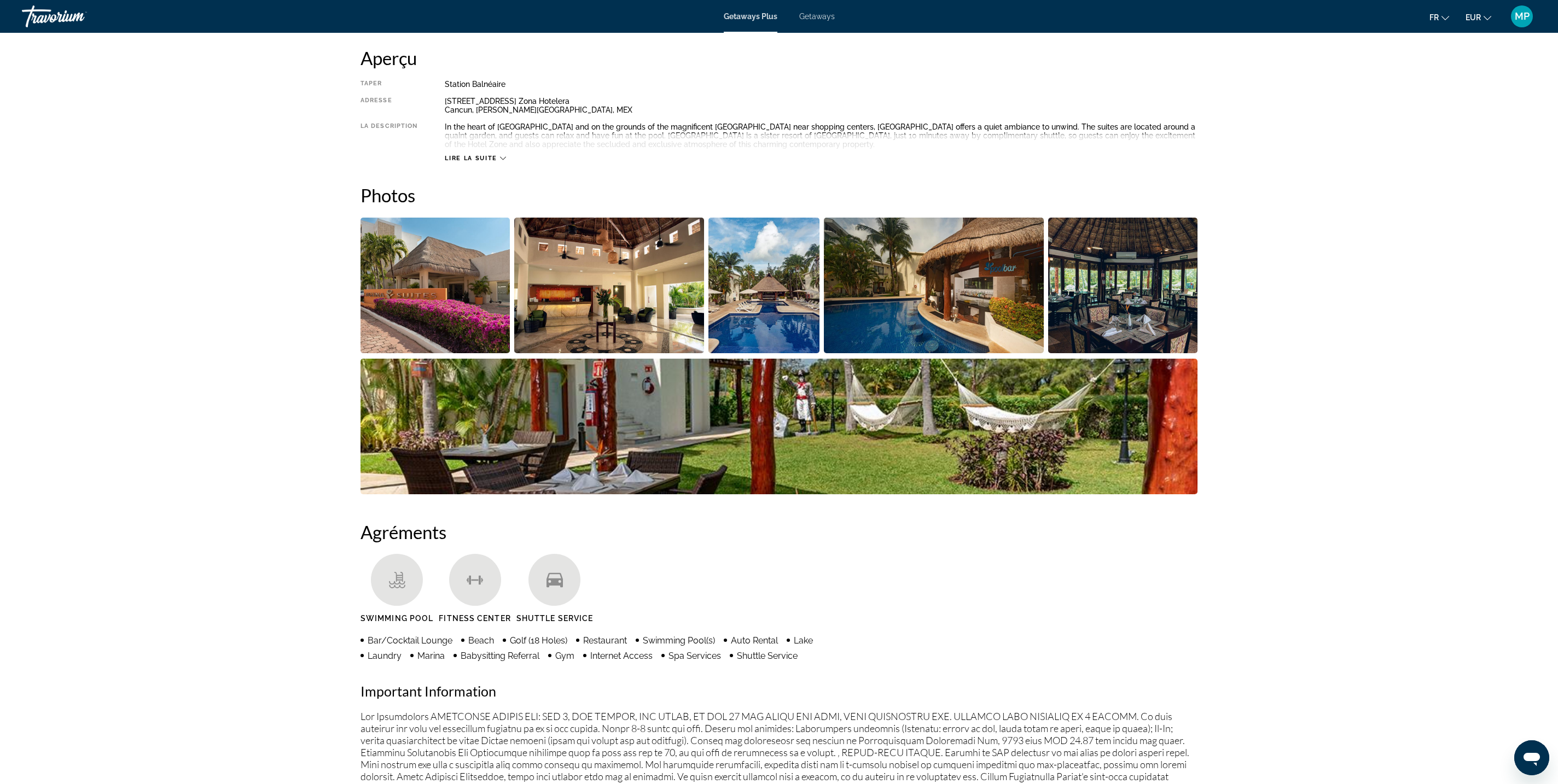
copy h1 "Laguna Suites & Beach Club"
drag, startPoint x: 213, startPoint y: 594, endPoint x: 441, endPoint y: 619, distance: 229.4
click at [441, 162] on div "Taper Station balnéaire Tout inclus Pas tout compris Adresse [GEOGRAPHIC_DATA] …" at bounding box center [779, 121] width 837 height 82
copy div "[STREET_ADDRESS][PERSON_NAME]"
drag, startPoint x: 31, startPoint y: 264, endPoint x: 567, endPoint y: 345, distance: 542.1
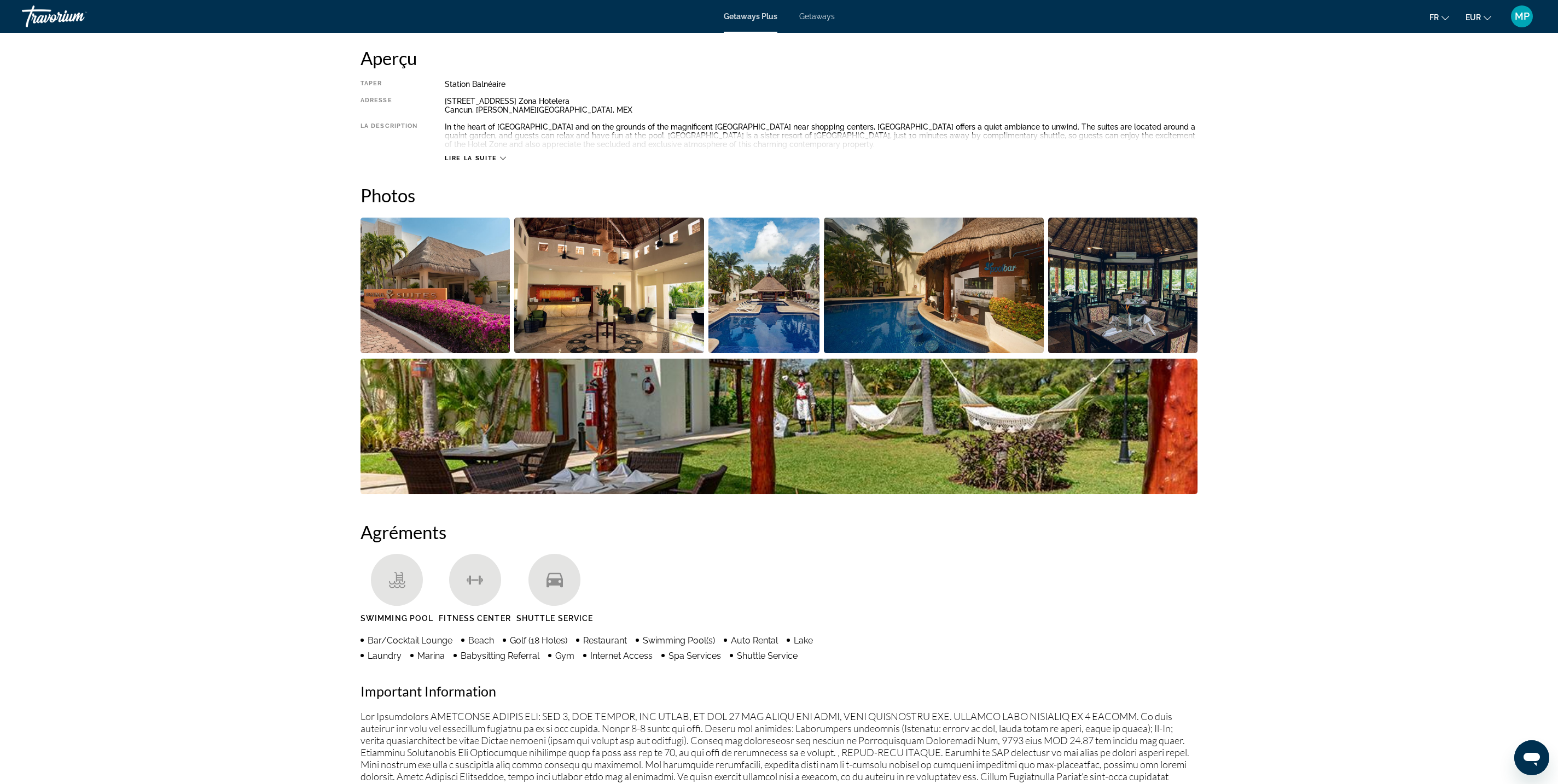
copy h1 "Laguna Suites & Beach Club"
